Goal: Transaction & Acquisition: Purchase product/service

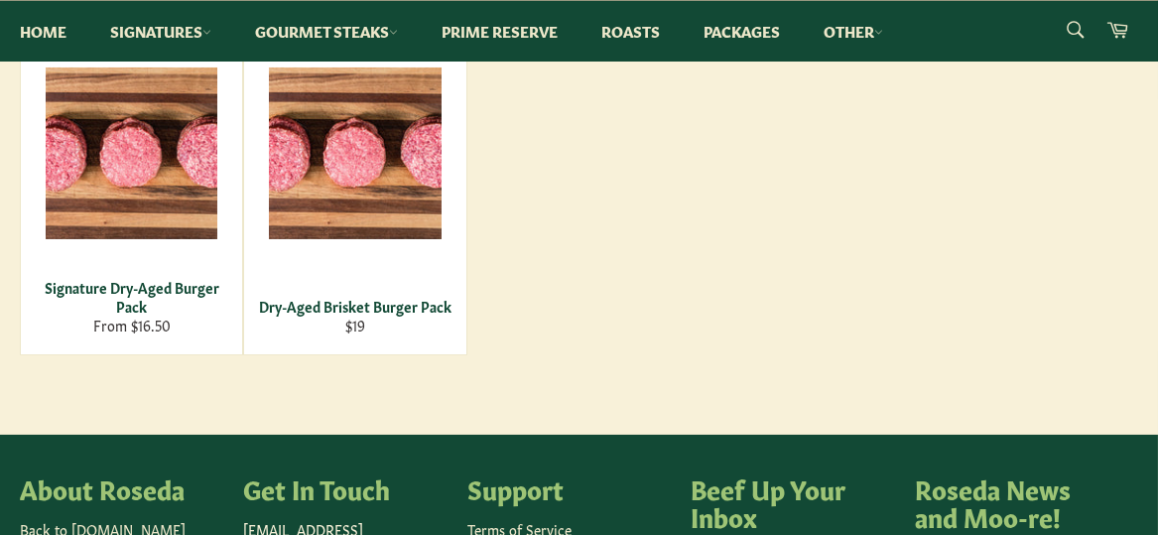
scroll to position [222, 0]
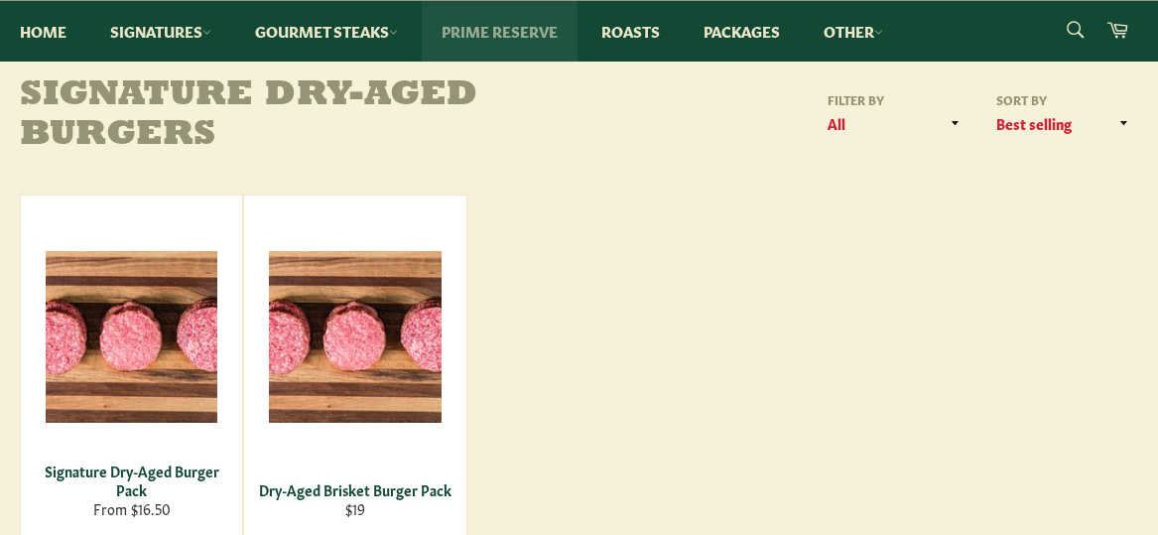
click at [557, 42] on link "Prime Reserve" at bounding box center [500, 31] width 156 height 61
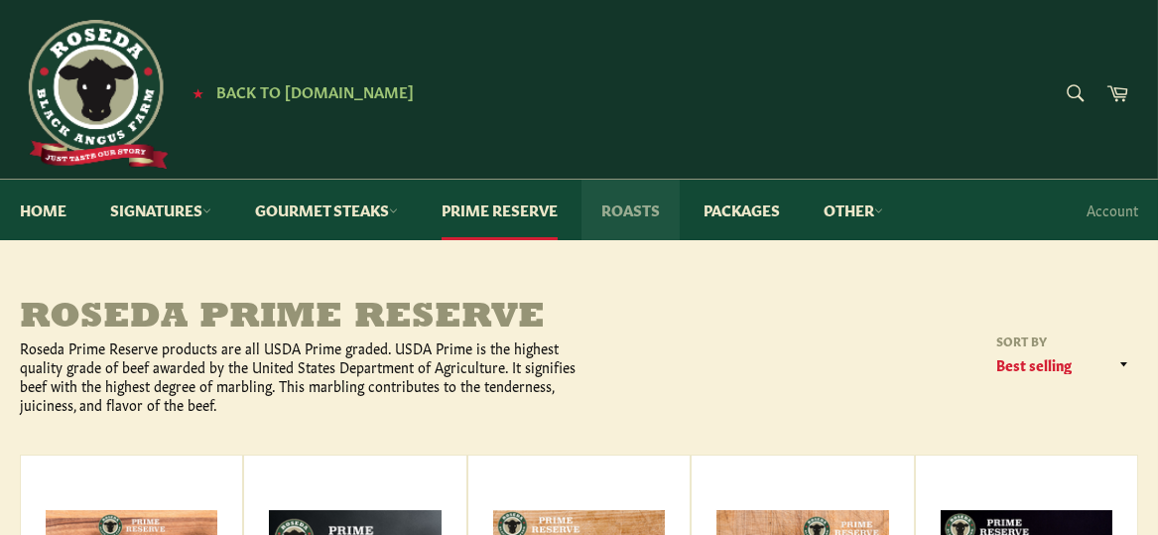
click at [650, 209] on link "Roasts" at bounding box center [631, 210] width 98 height 61
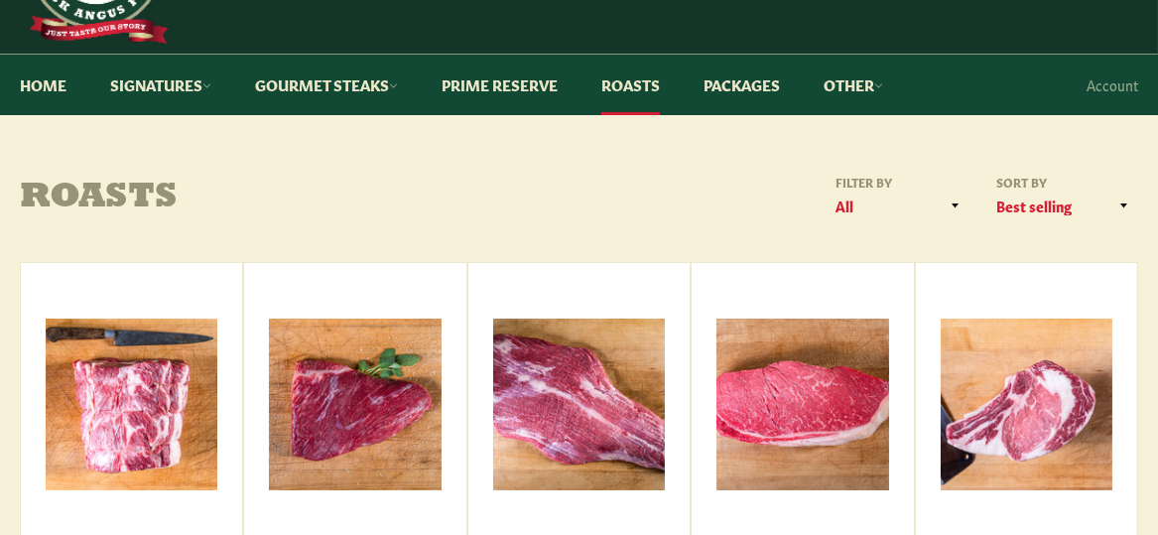
scroll to position [73, 0]
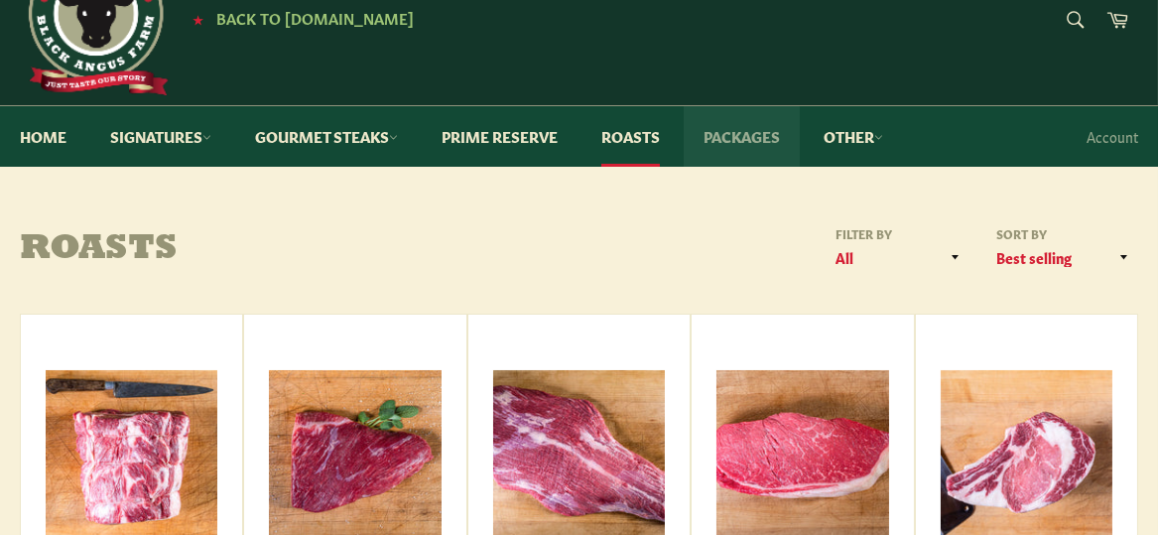
click at [777, 131] on link "Packages" at bounding box center [742, 136] width 116 height 61
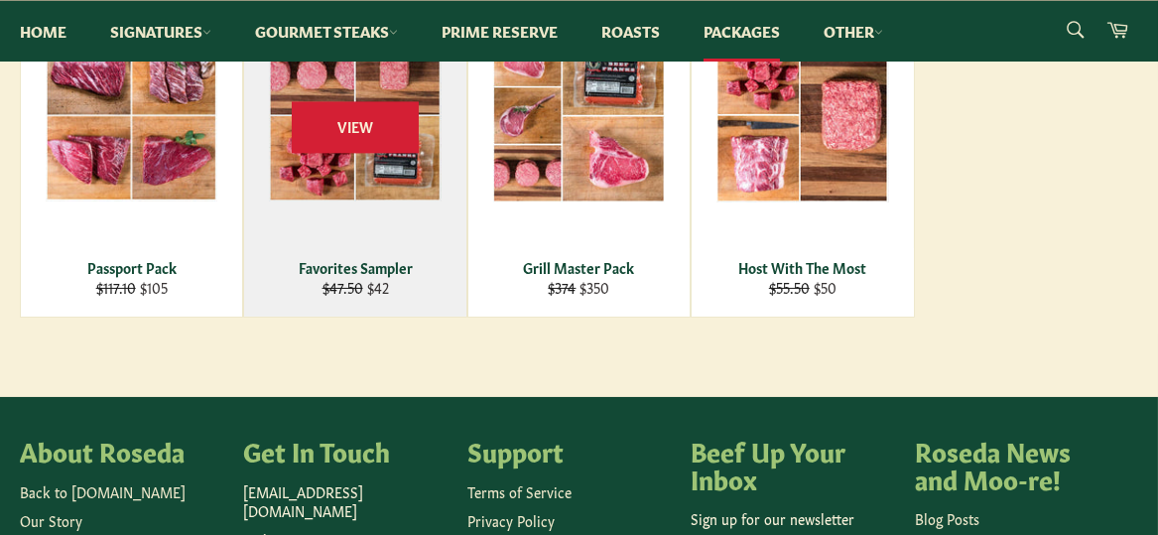
scroll to position [446, 0]
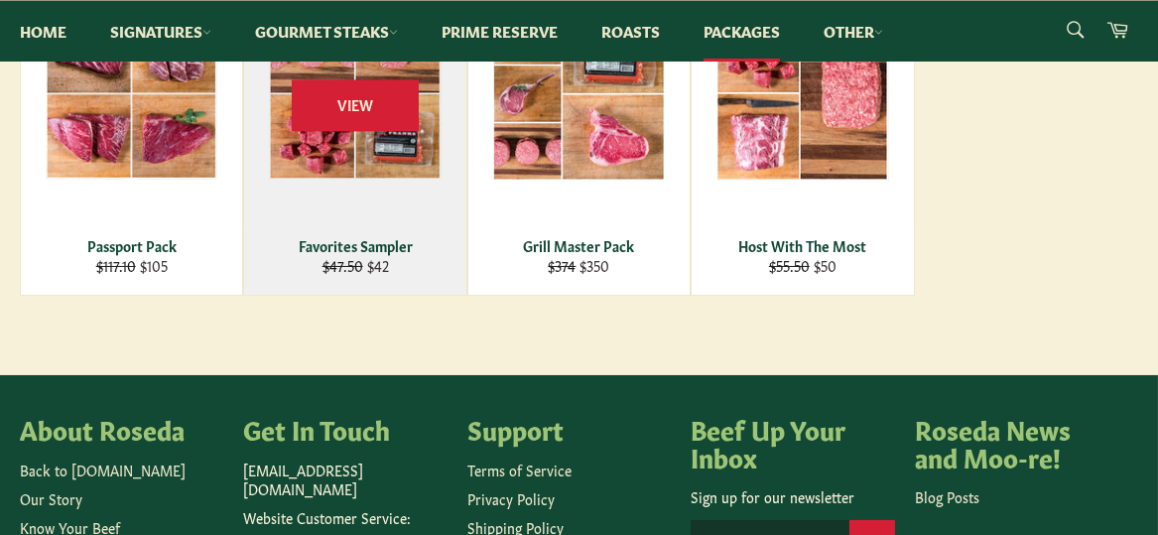
click at [382, 164] on div "View" at bounding box center [354, 123] width 221 height 342
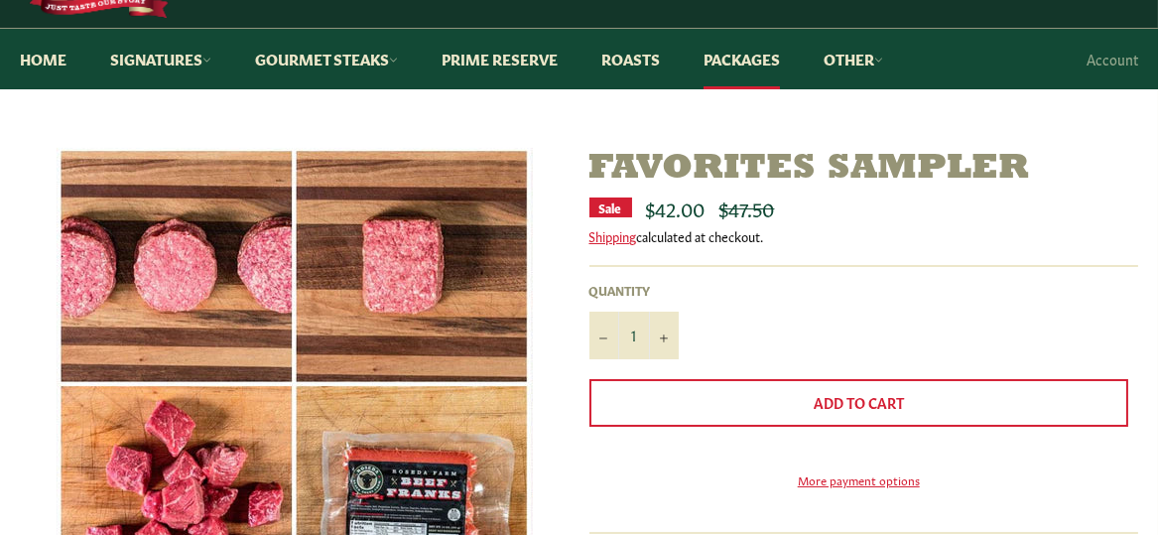
scroll to position [148, 0]
